Goal: Task Accomplishment & Management: Use online tool/utility

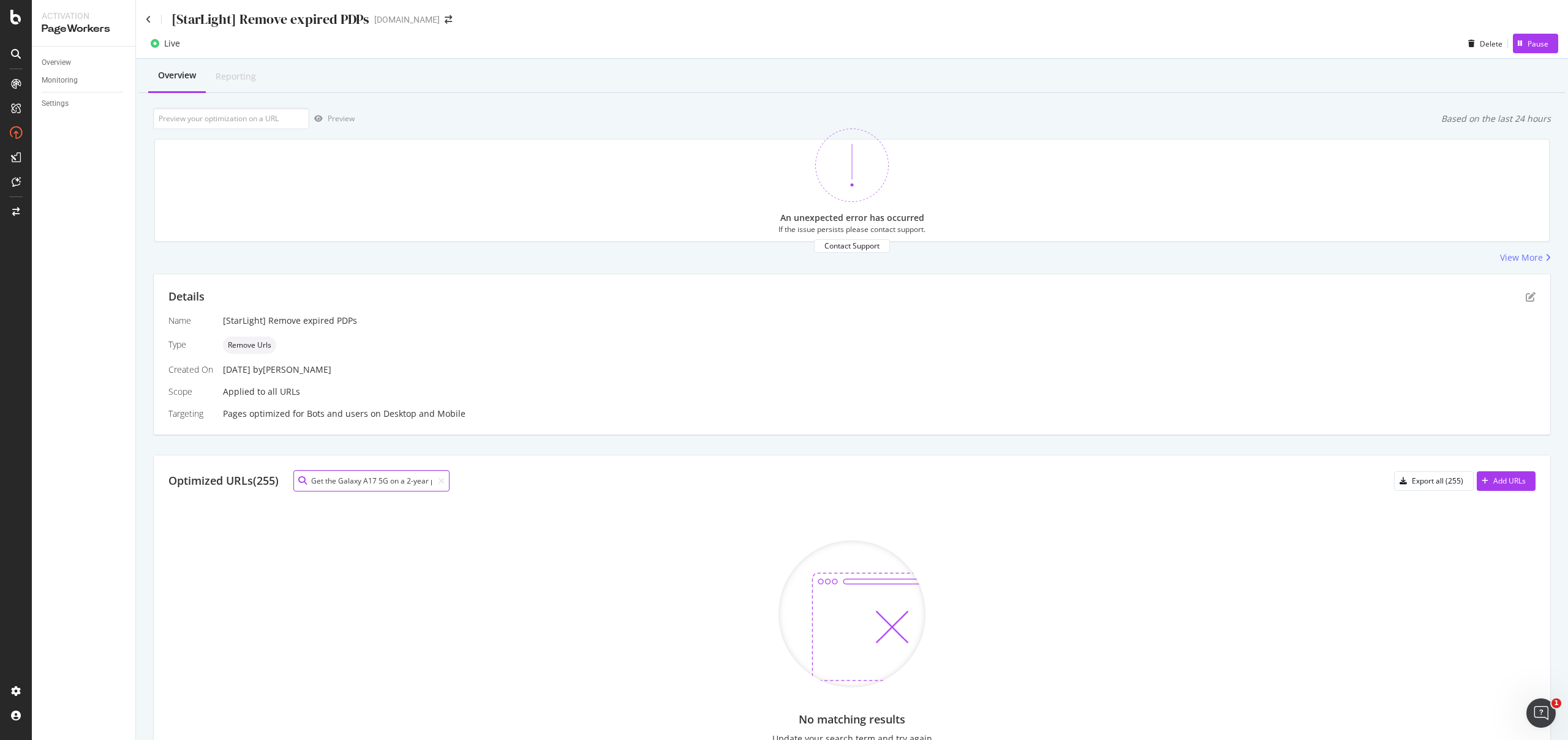
click at [411, 473] on input "Get the Galaxy A17 5G on a 2-year plan with $250 off for new lines & port-ins —…" at bounding box center [371, 481] width 156 height 22
paste input "[URL][DOMAIN_NAME]"
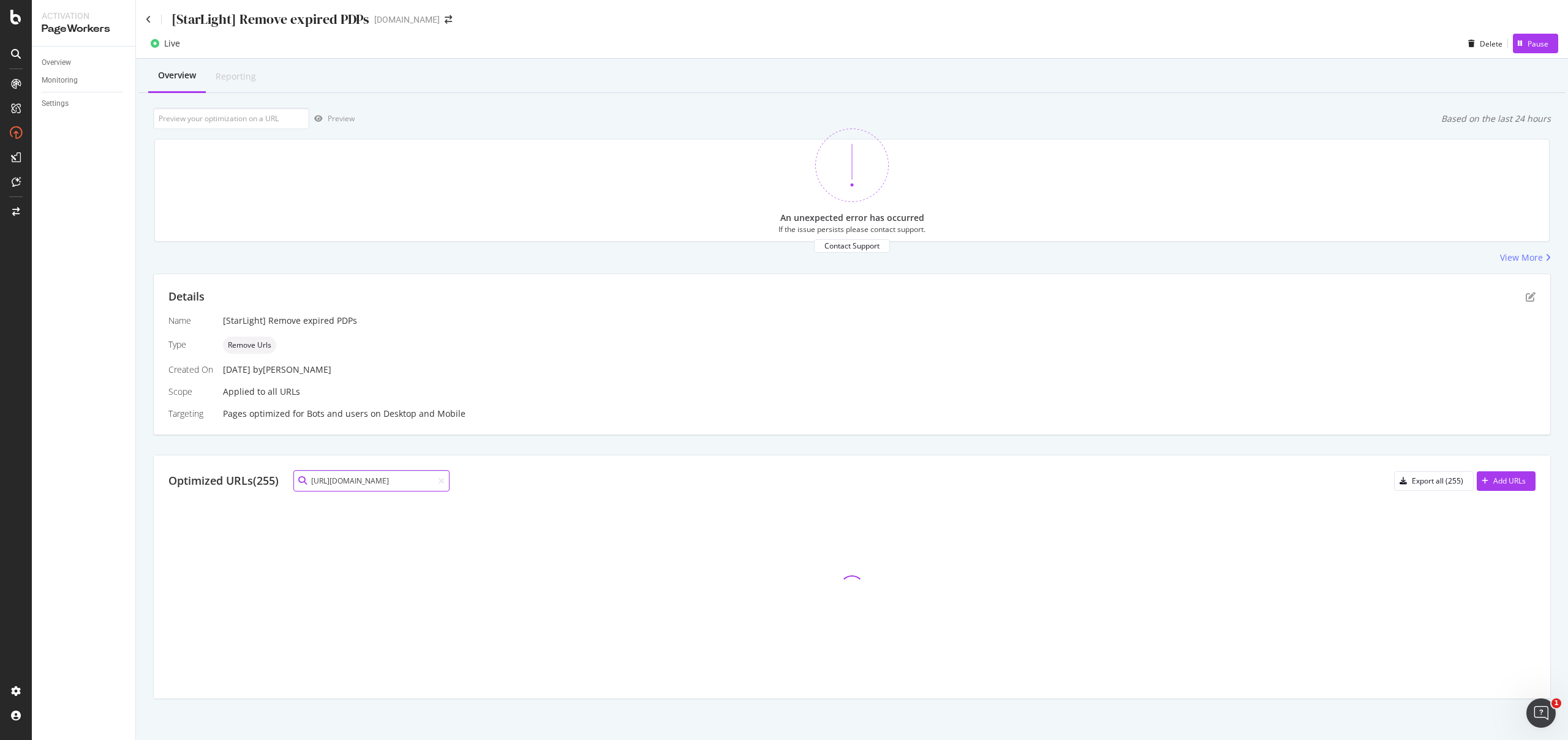
type input "[URL][DOMAIN_NAME]"
click at [153, 21] on div "[StarLight] Remove expired PDPs" at bounding box center [257, 19] width 223 height 19
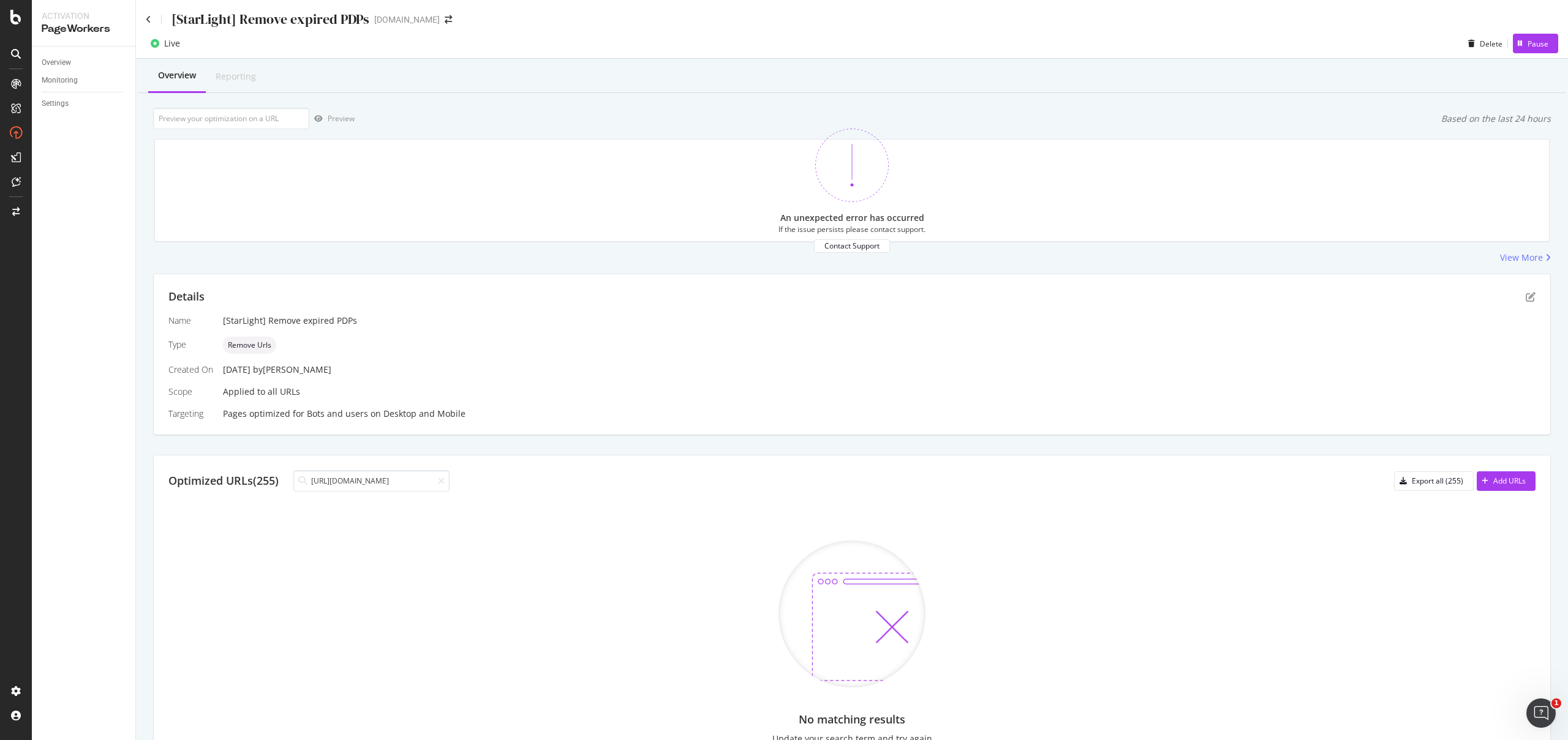
click at [151, 19] on div "[StarLight] Remove expired PDPs" at bounding box center [257, 19] width 223 height 19
click at [148, 18] on icon at bounding box center [148, 20] width 6 height 9
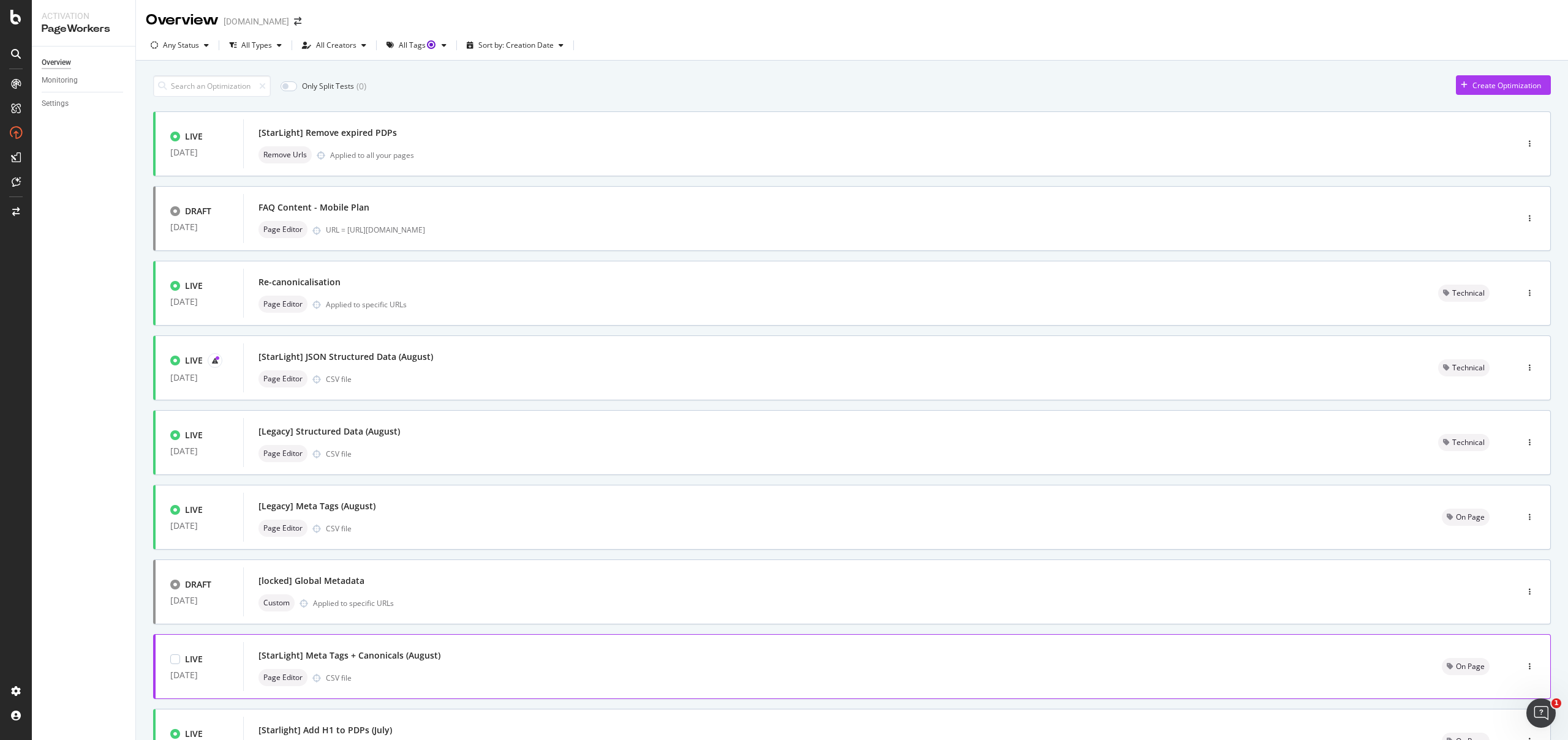
click at [437, 656] on div "[StarLight] Meta Tags + Canonicals (August)" at bounding box center [835, 656] width 1154 height 17
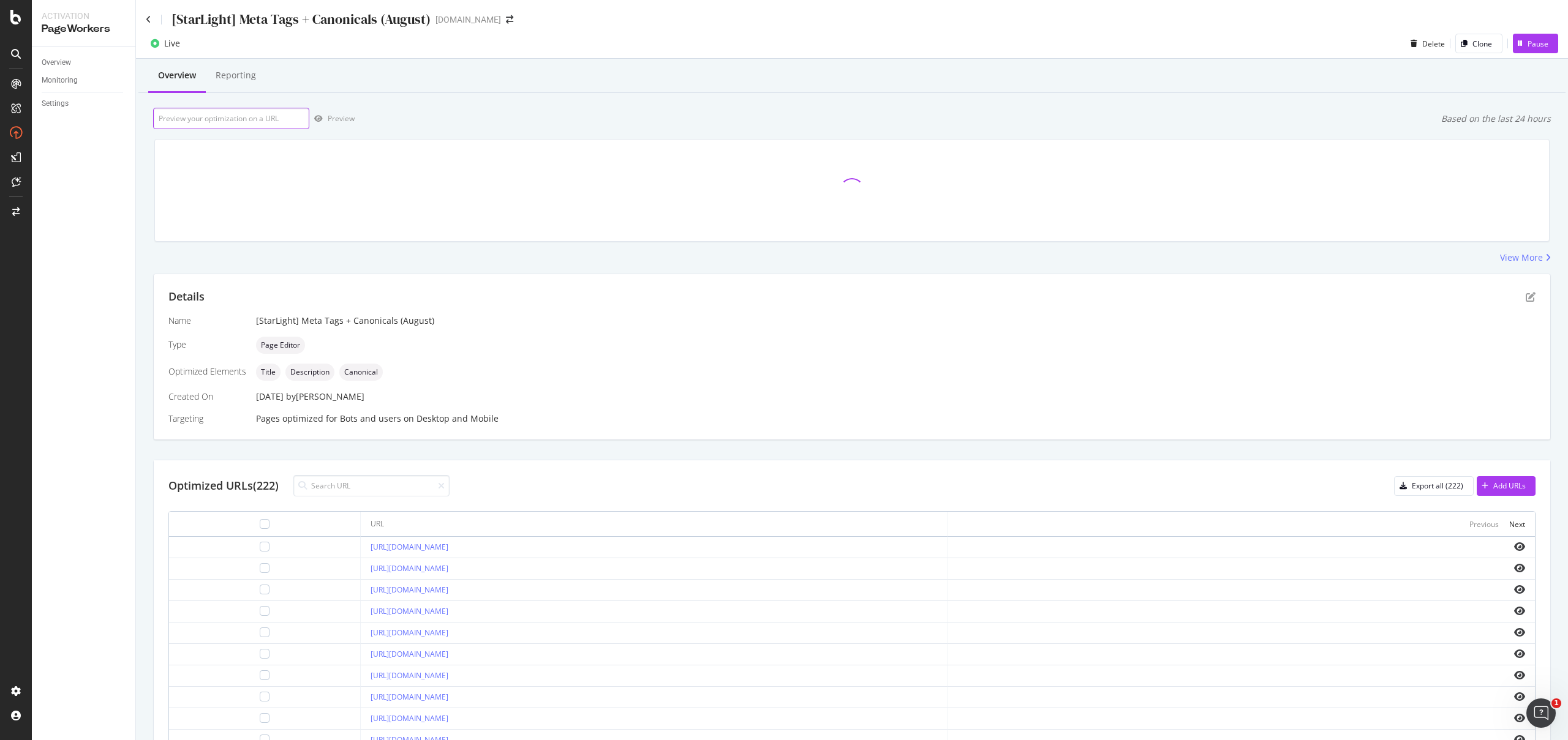
click at [269, 118] on input "url" at bounding box center [231, 118] width 156 height 22
paste input "[URL][DOMAIN_NAME]"
type input "[URL][DOMAIN_NAME]"
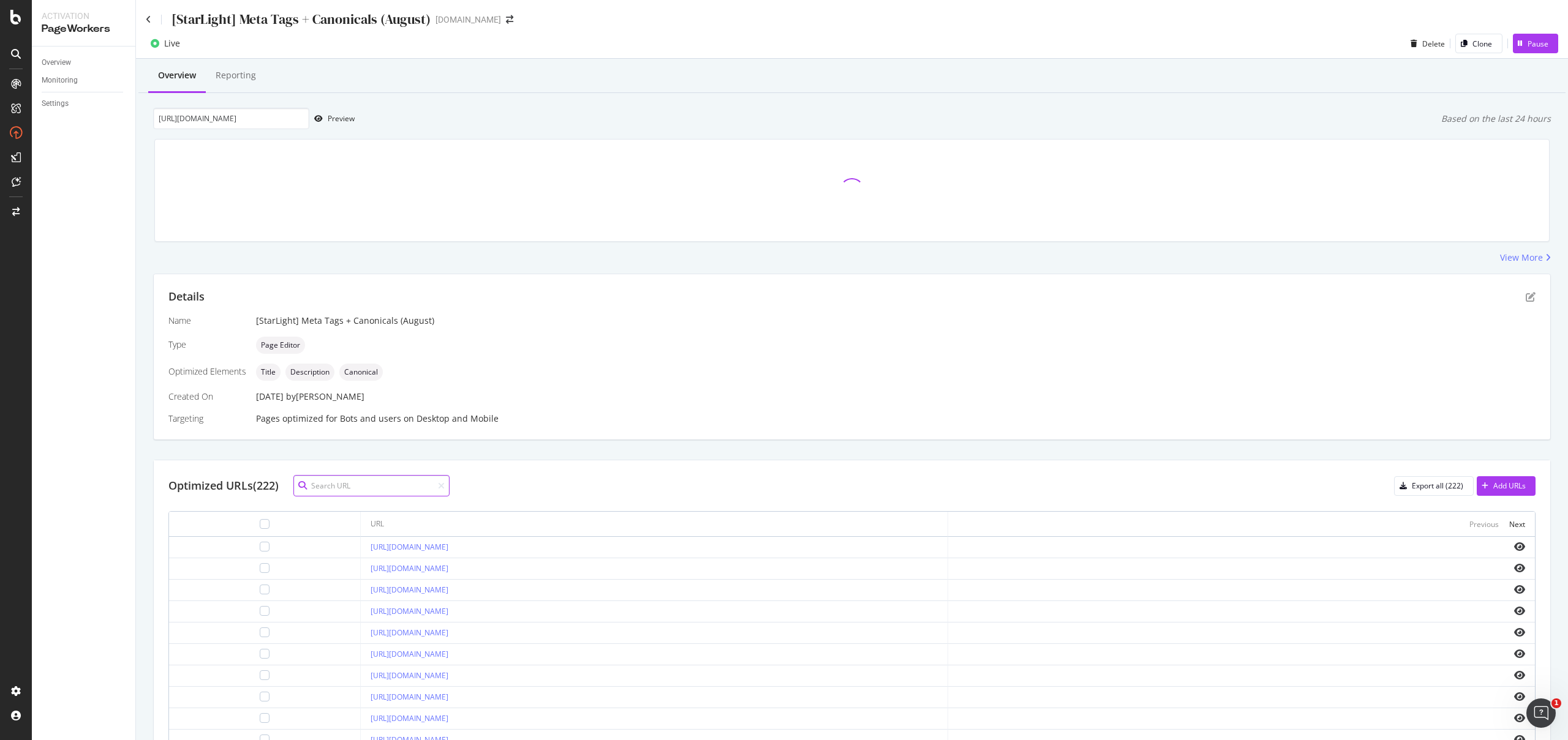
click at [403, 483] on input at bounding box center [371, 486] width 156 height 22
paste input "[URL][DOMAIN_NAME]"
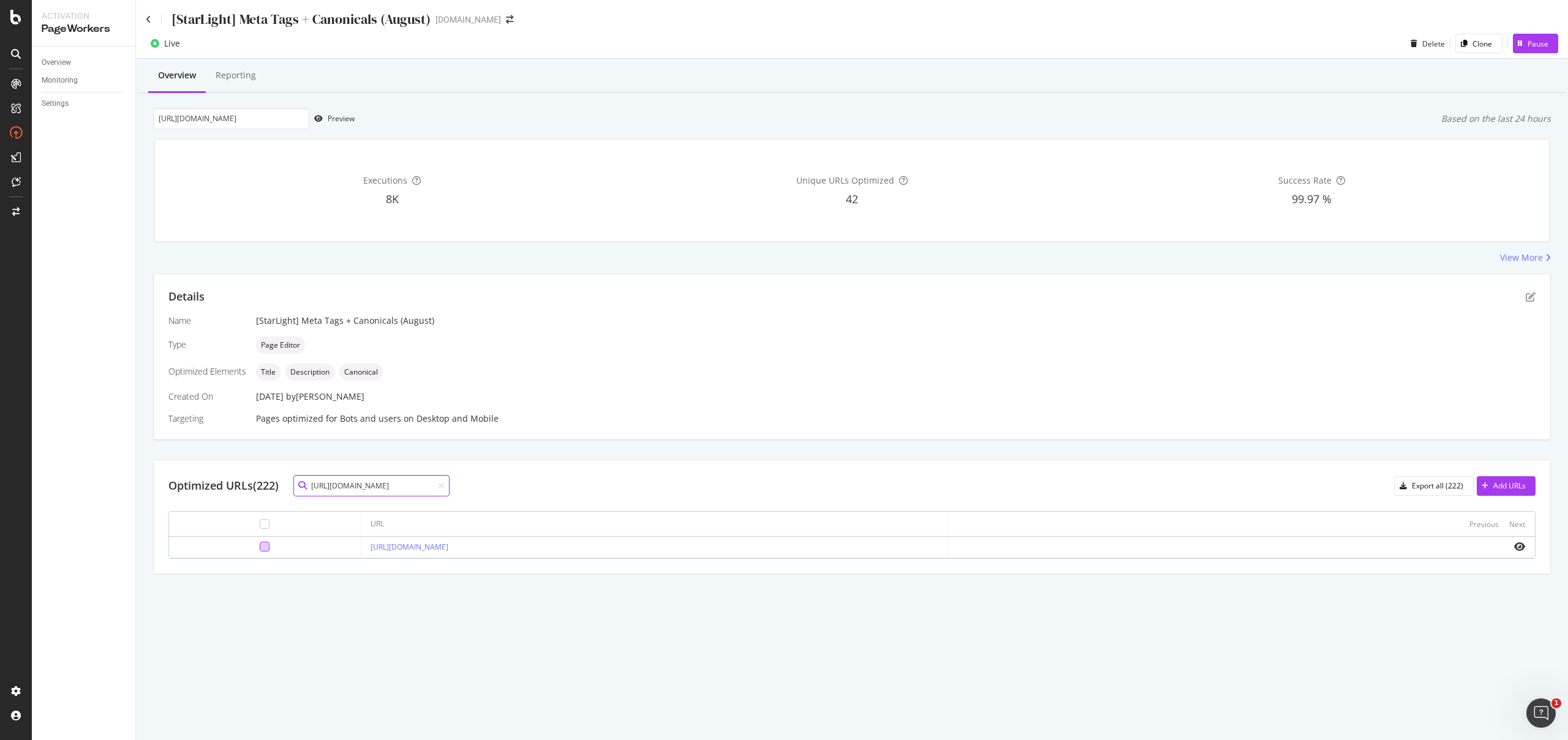
type input "[URL][DOMAIN_NAME]"
click at [260, 548] on div at bounding box center [265, 547] width 10 height 10
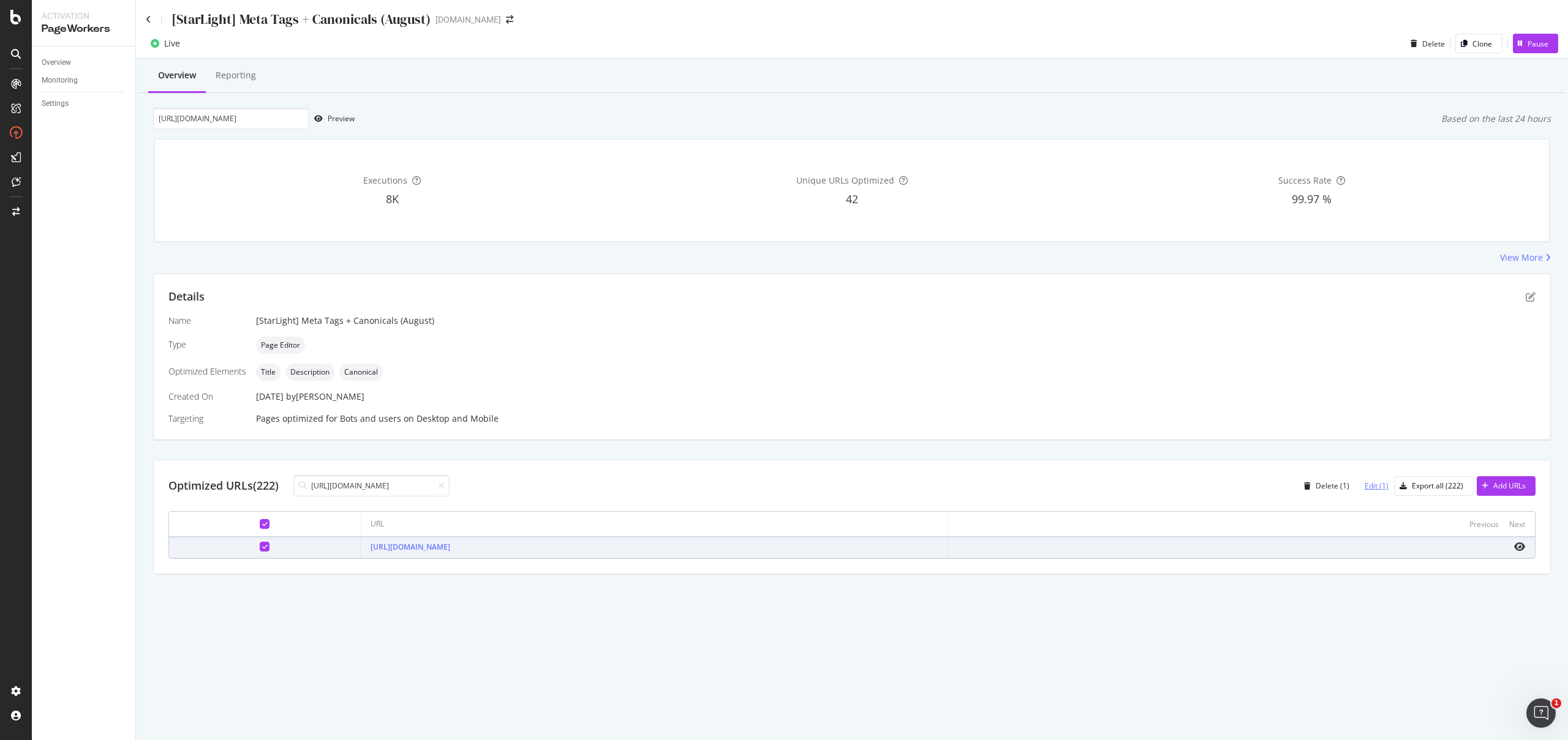
click at [1369, 491] on div "Edit (1)" at bounding box center [1371, 486] width 34 height 19
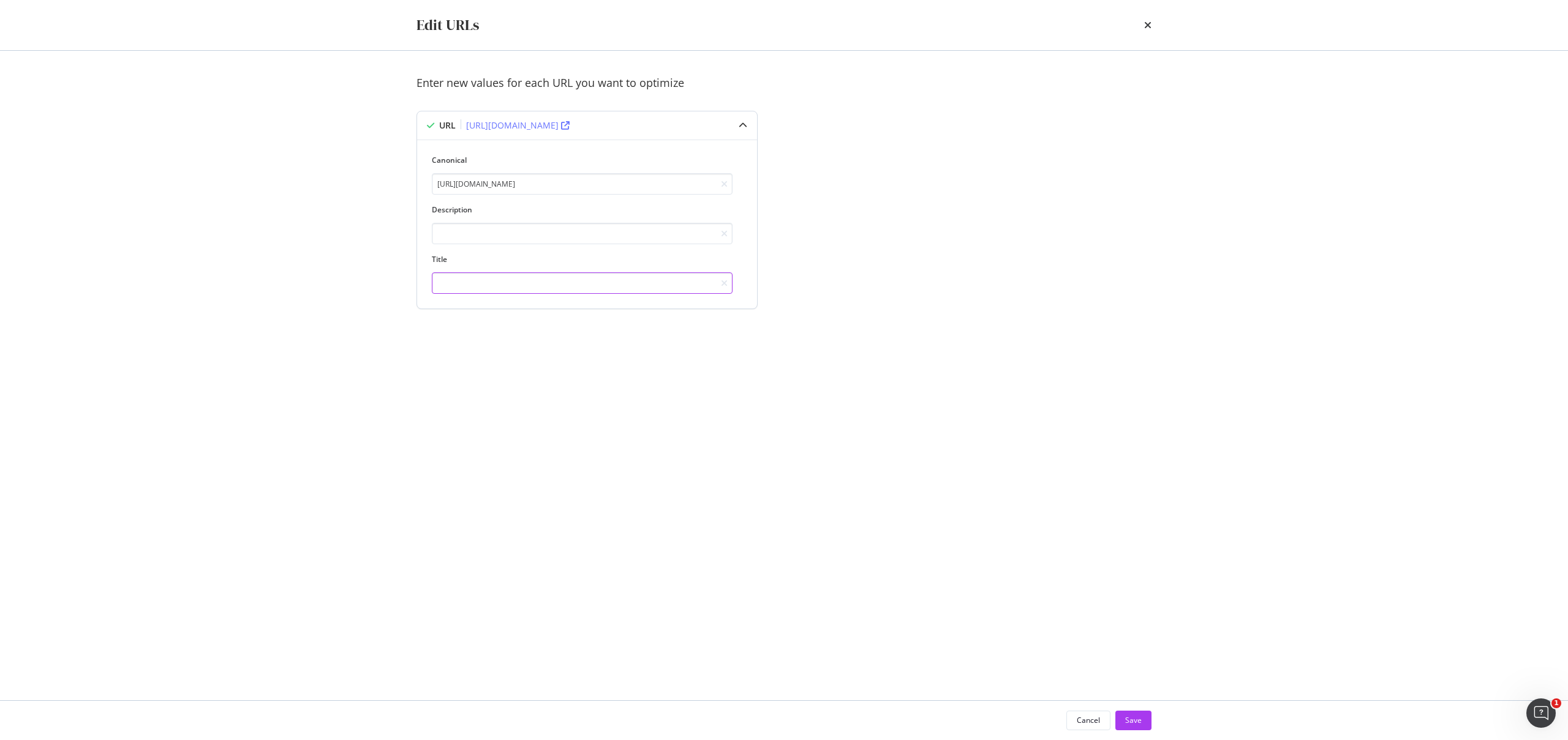
click at [465, 287] on input "modal" at bounding box center [582, 283] width 301 height 22
paste input "Pre-order Apple iPhone 17 Pro and iPhone Air on StarHub now!"
click at [473, 283] on input "Pre-order Apple iPhone 17 Pro and iPhone Air on StarHub now!" at bounding box center [582, 283] width 301 height 22
drag, startPoint x: 562, startPoint y: 281, endPoint x: 664, endPoint y: 285, distance: 102.1
click at [664, 285] on input "Pre-order the New Apple iPhone 17 Pro and iPhone Air on StarHub now!" at bounding box center [582, 283] width 301 height 22
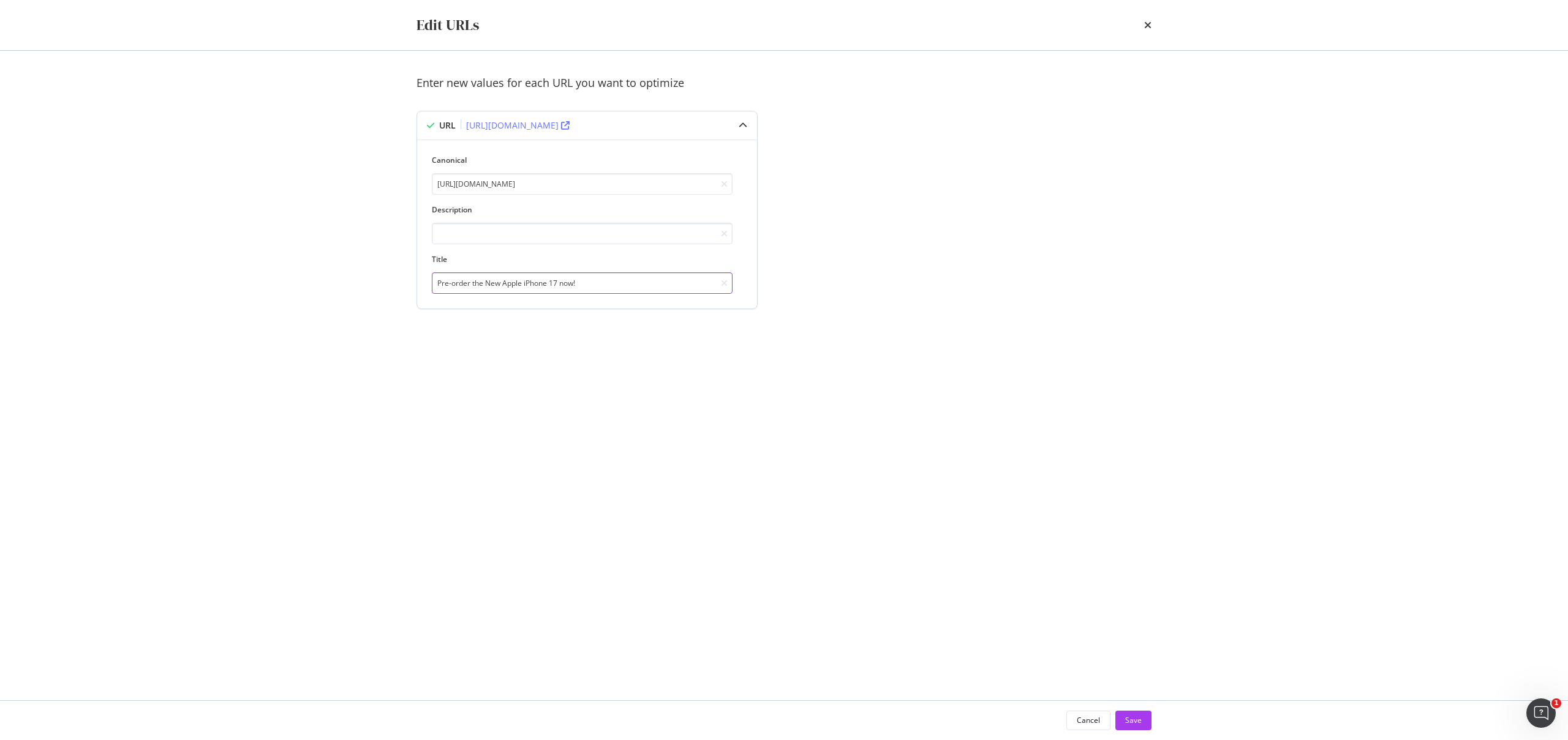
drag, startPoint x: 604, startPoint y: 275, endPoint x: 604, endPoint y: 283, distance: 8.0
click at [604, 276] on input "Pre-order the New Apple iPhone 17 now!" at bounding box center [582, 283] width 301 height 22
click at [605, 284] on input "Pre-order the New Apple iPhone 17 now!" at bounding box center [582, 283] width 301 height 22
drag, startPoint x: 579, startPoint y: 283, endPoint x: 474, endPoint y: 283, distance: 105.0
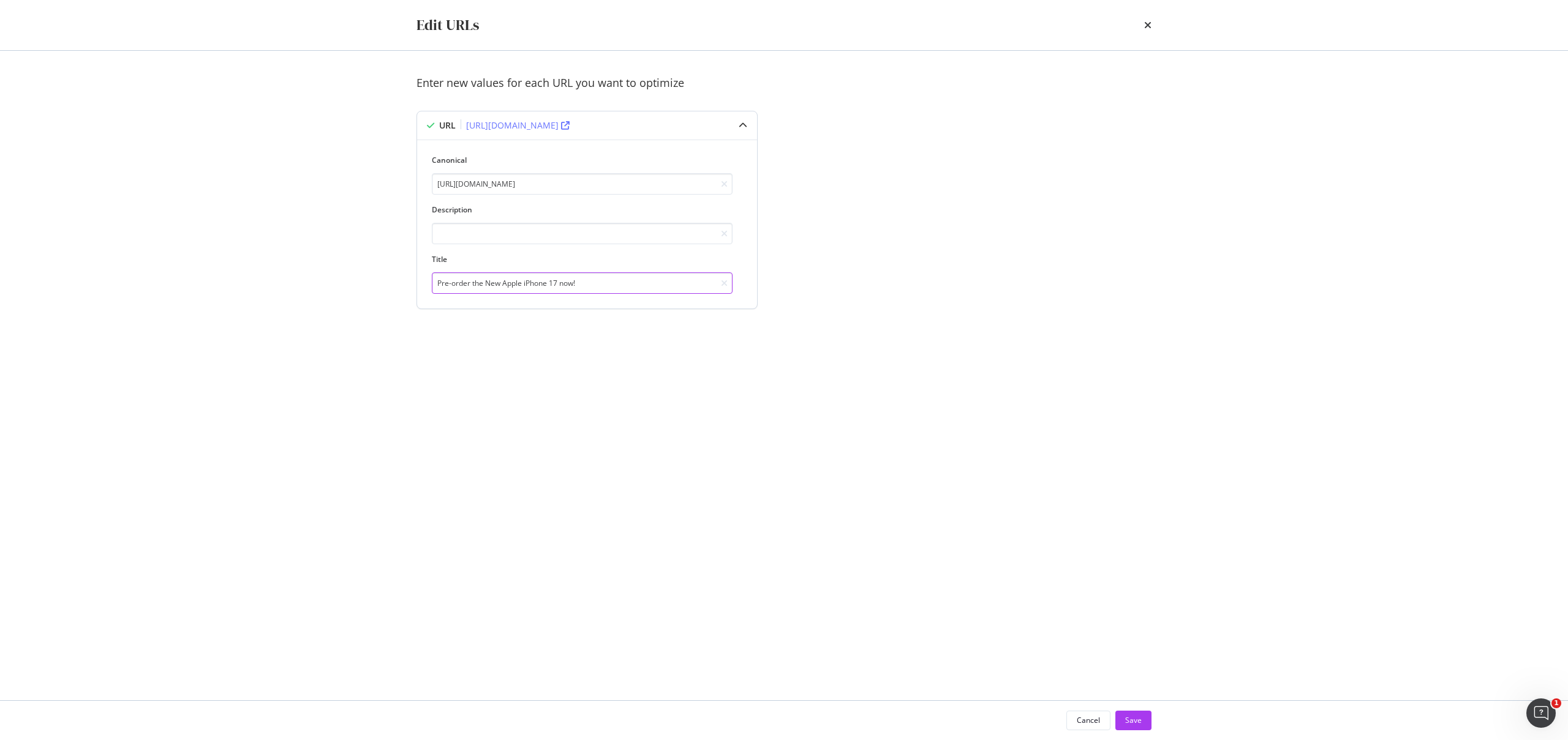
click at [474, 283] on input "Pre-order the New Apple iPhone 17 now!" at bounding box center [582, 283] width 301 height 22
paste input "iPhone 17, iPhone Air, 17 Pro & Pro Max"
click at [474, 283] on input "Pre-order √iPhone 17, iPhone Air, 17 Pro & Pro Max" at bounding box center [582, 283] width 301 height 22
type input "Pre-order the New iPhone 17, iPhone Air, 17 Pro & Pro Max"
click at [560, 226] on input "modal" at bounding box center [582, 233] width 301 height 22
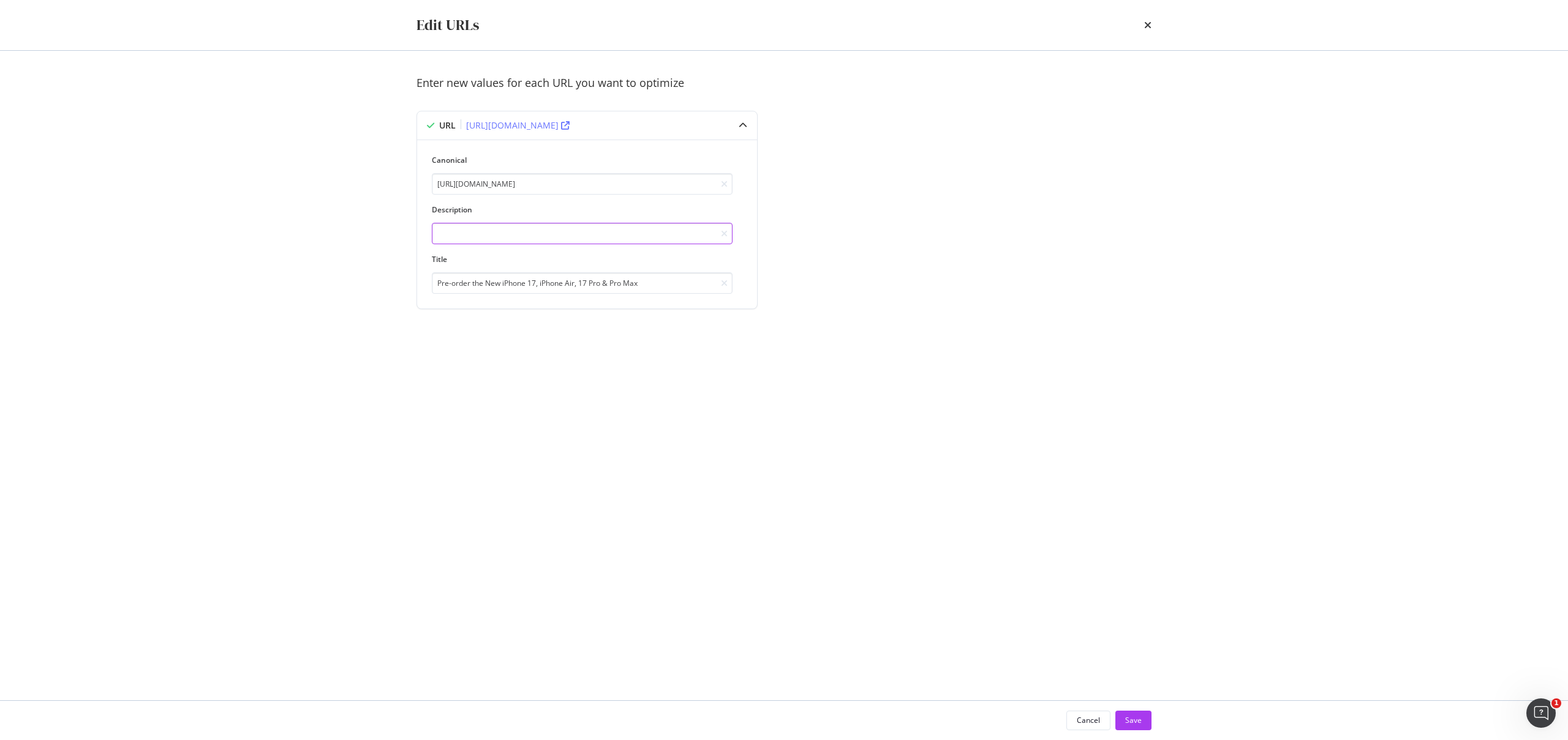
paste input "The new Apple iPhone 17. All in. Less than $2 a day. Pick Device Plan for extra…"
type input "The new Apple iPhone 17. All in. Less than $2 a day. Pick Device Plan for extra…"
click at [778, 388] on div "Enter new values for each URL you want to optimize URL [URL][DOMAIN_NAME] Canon…" at bounding box center [784, 375] width 735 height 601
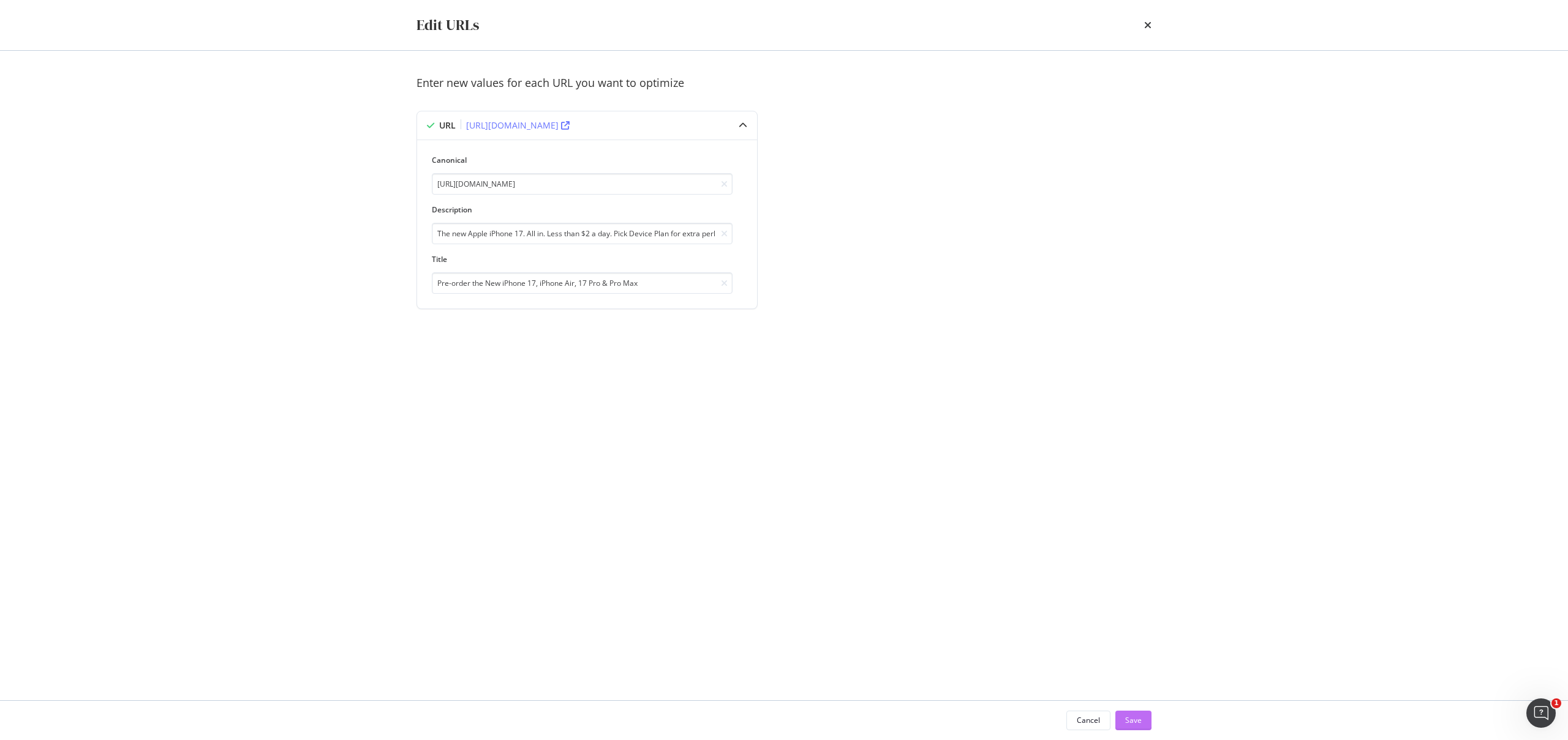
click at [1133, 726] on div "Save" at bounding box center [1133, 721] width 17 height 19
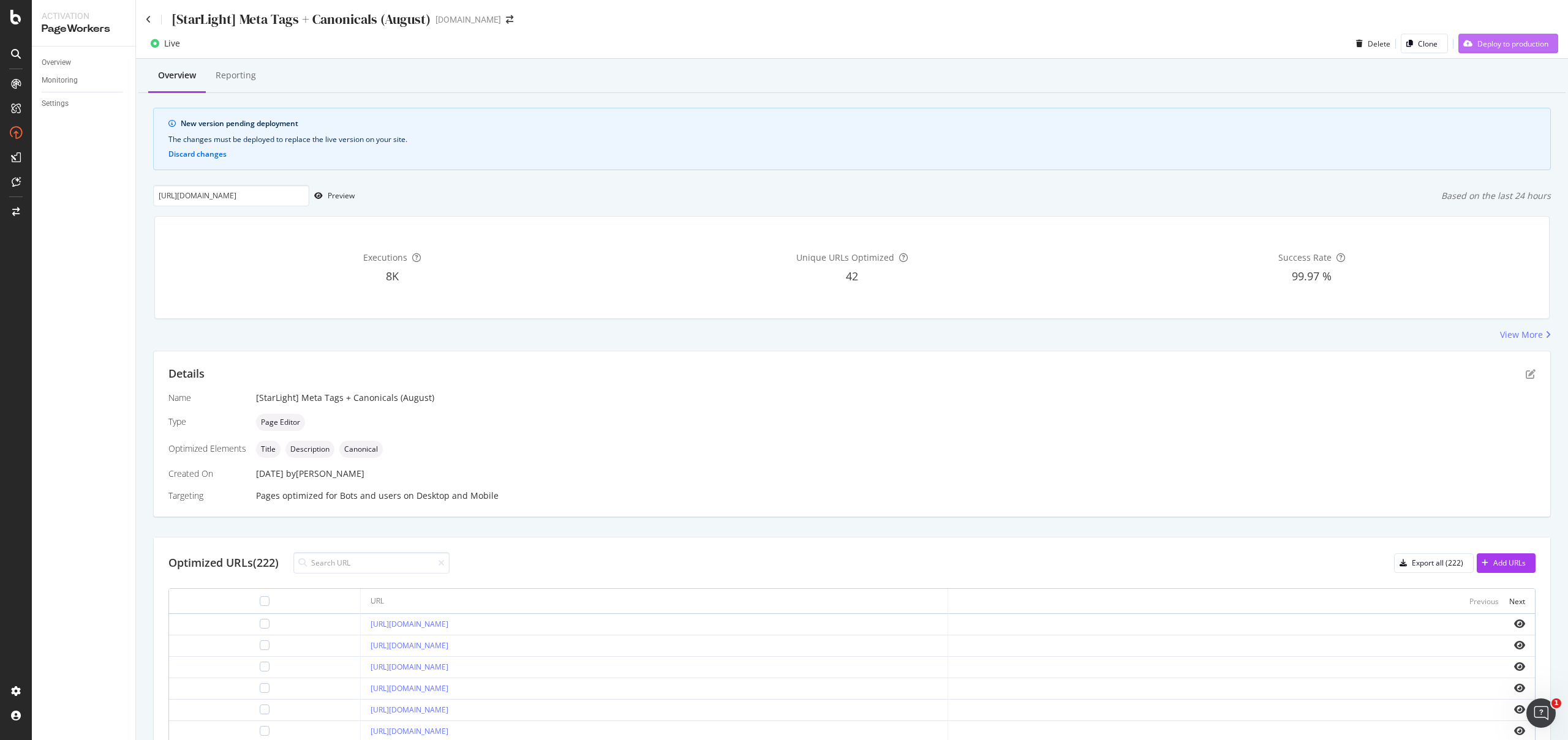
click at [1482, 46] on div "Deploy to production" at bounding box center [1512, 43] width 71 height 10
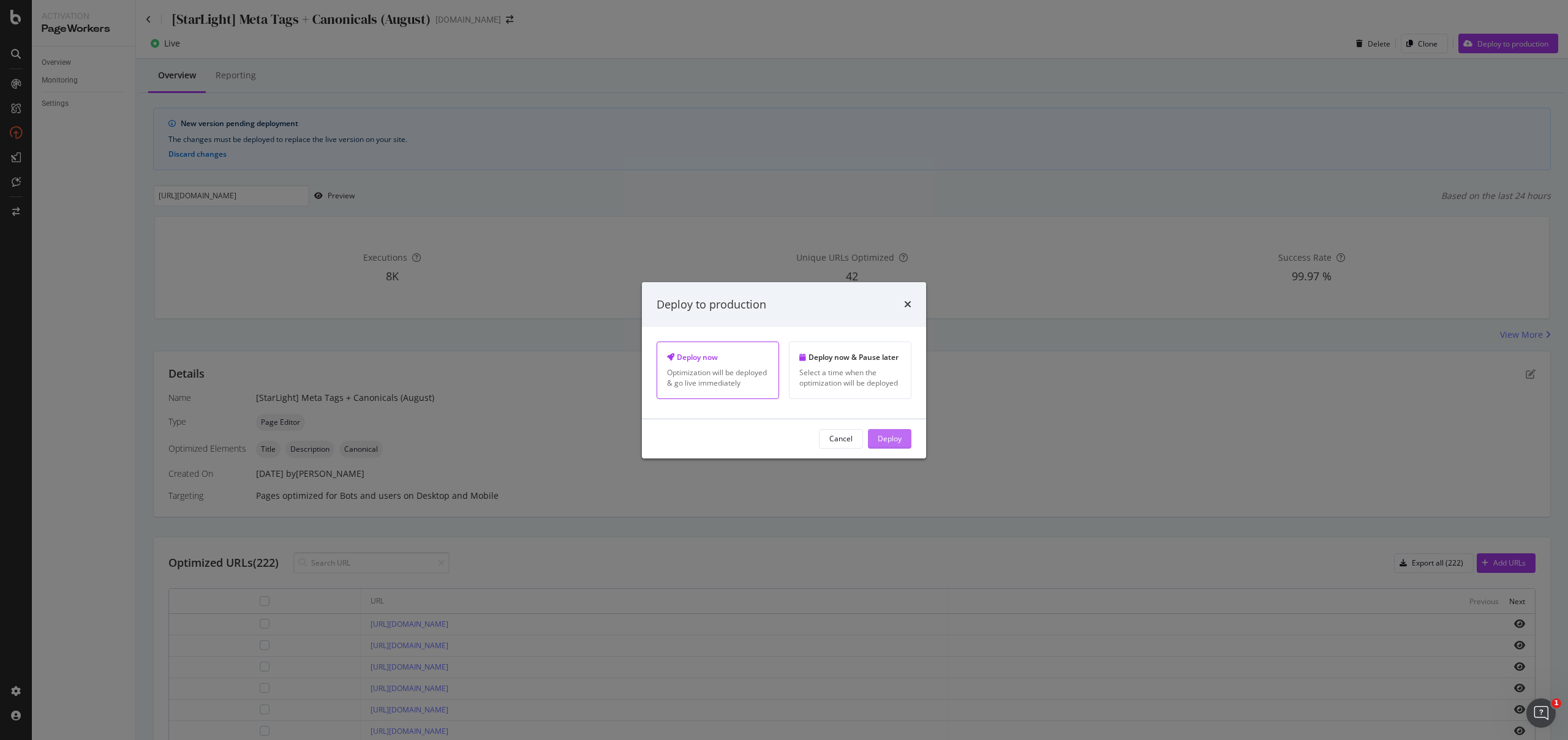
click at [907, 434] on button "Deploy" at bounding box center [890, 439] width 43 height 20
